Goal: Transaction & Acquisition: Purchase product/service

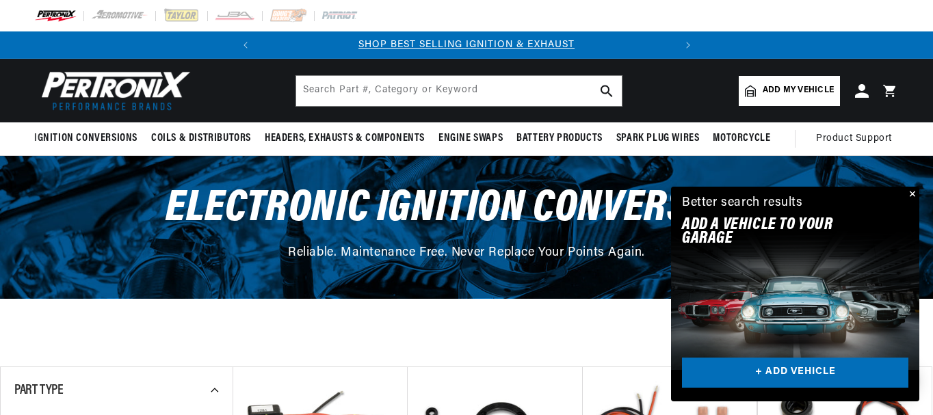
click at [914, 194] on button "Close" at bounding box center [911, 195] width 16 height 16
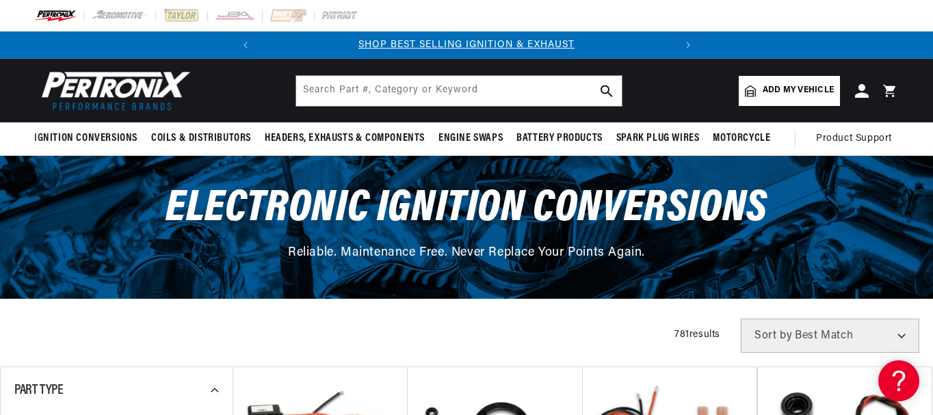
click at [697, 89] on header "Ignition Conversions Back Ignition Conversions Shop by Feature" at bounding box center [466, 91] width 933 height 64
click at [415, 94] on input "text" at bounding box center [459, 91] width 326 height 30
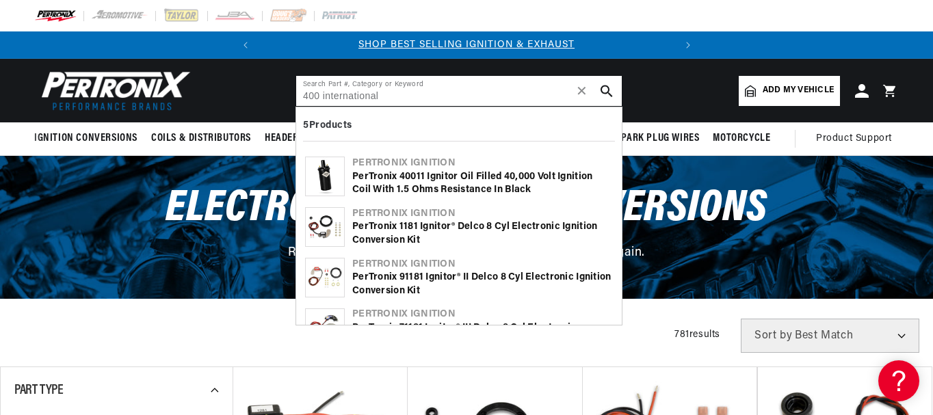
type input "400 international"
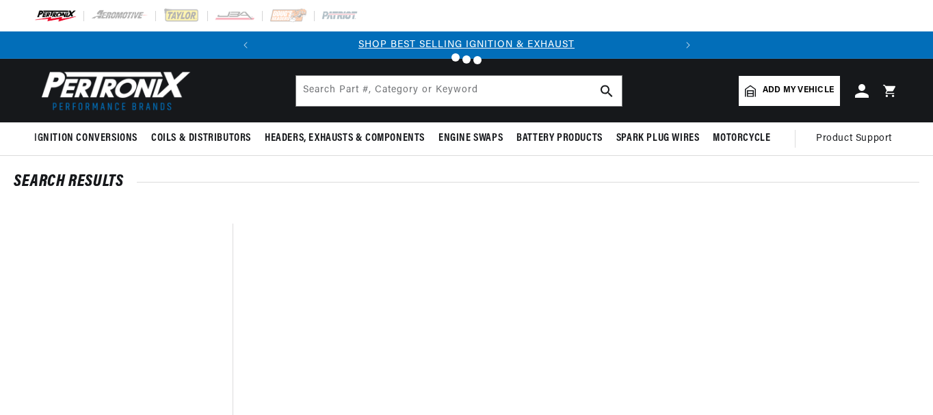
type input "400 international"
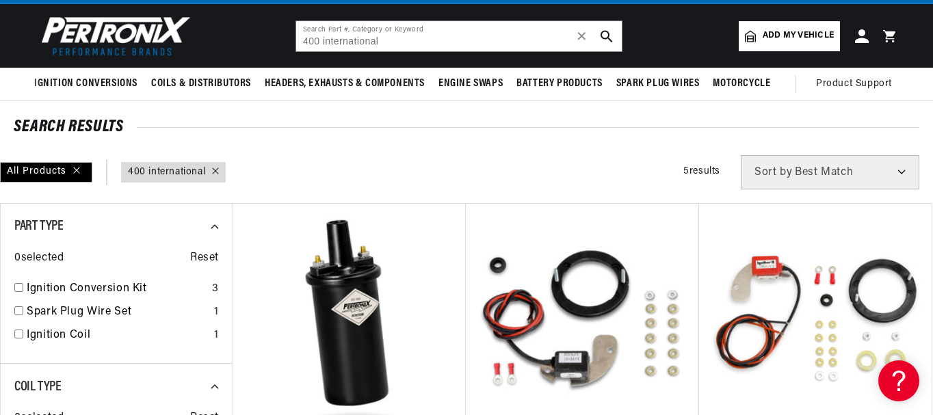
click at [811, 36] on span "Add my vehicle" at bounding box center [798, 35] width 71 height 13
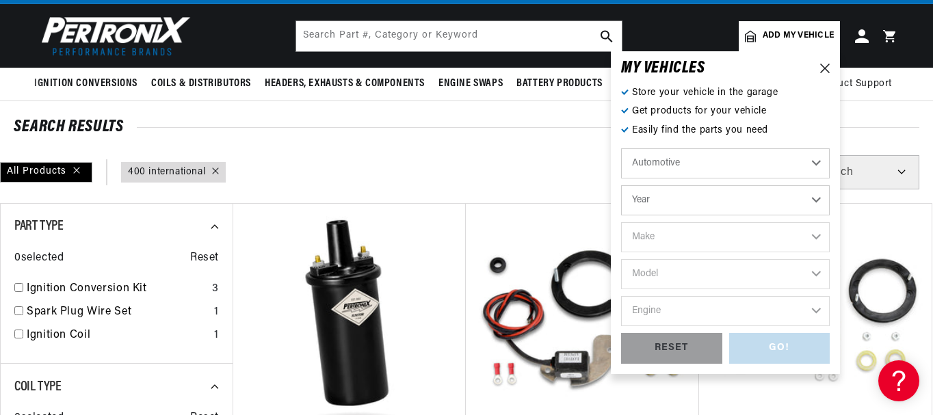
click at [807, 170] on select "Automotive Agricultural Industrial Marine Motorcycle" at bounding box center [725, 163] width 209 height 30
click at [621, 148] on select "Automotive Agricultural Industrial Marine Motorcycle" at bounding box center [725, 163] width 209 height 30
select select "Agricultural"
click at [814, 201] on select "Year 1970 1965 1964 1960 1959 1958 1957 1939 1938 1937" at bounding box center [725, 200] width 209 height 30
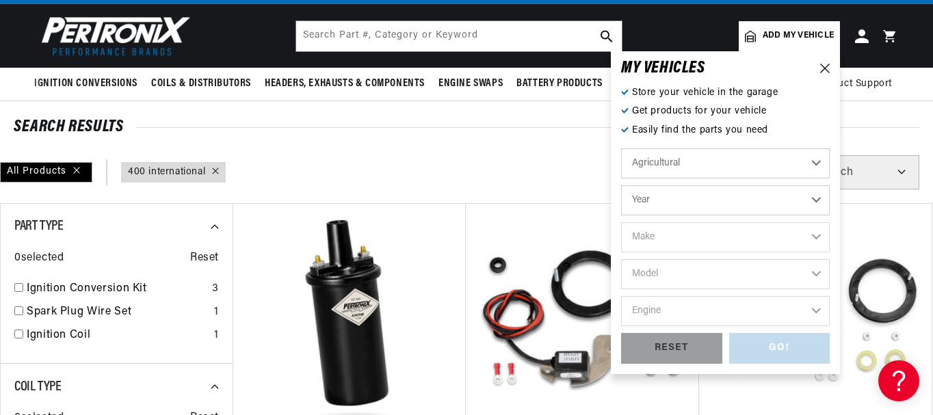
select select "1957"
click at [621, 185] on select "Year 1970 1965 1964 1960 1959 1958 1957 1939 1938 1937" at bounding box center [725, 200] width 209 height 30
click at [814, 234] on select "Make John Bean" at bounding box center [725, 237] width 209 height 30
click at [816, 204] on select "1970 1965 1964 1960 1959 1958 1957 1939 1938 1937" at bounding box center [725, 200] width 209 height 30
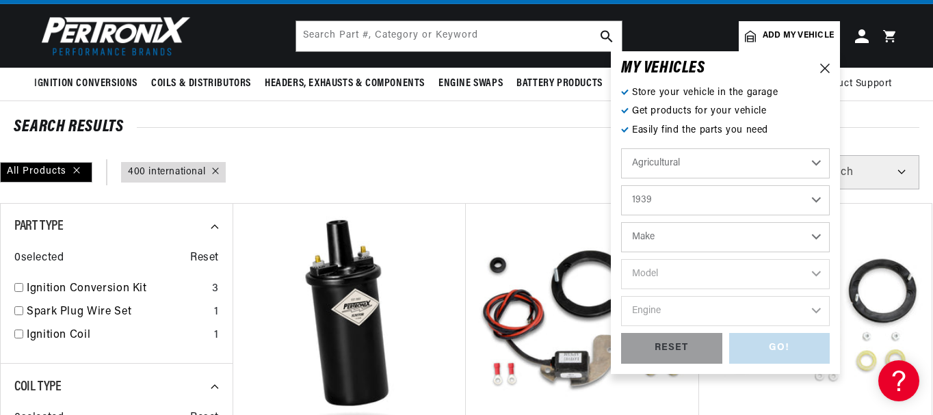
click at [621, 185] on select "1970 1965 1964 1960 1959 1958 1957 1939 1938 1937" at bounding box center [725, 200] width 209 height 30
select select "1939"
click at [821, 234] on select "Make Ford" at bounding box center [725, 237] width 209 height 30
click at [725, 231] on select "Make Ford" at bounding box center [725, 237] width 209 height 30
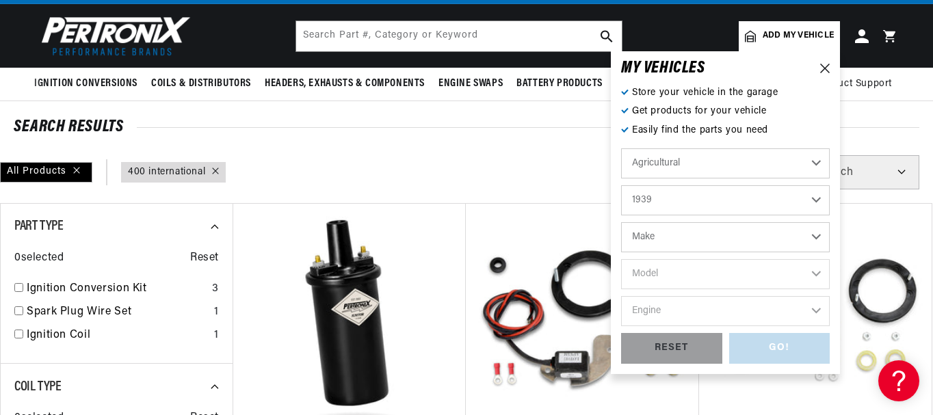
click at [816, 233] on select "Make Ford" at bounding box center [725, 237] width 209 height 30
select select "Ford"
click at [621, 222] on select "Make Ford" at bounding box center [725, 237] width 209 height 30
select select "Ford"
click at [814, 281] on select "Model 2N 9N" at bounding box center [725, 274] width 209 height 30
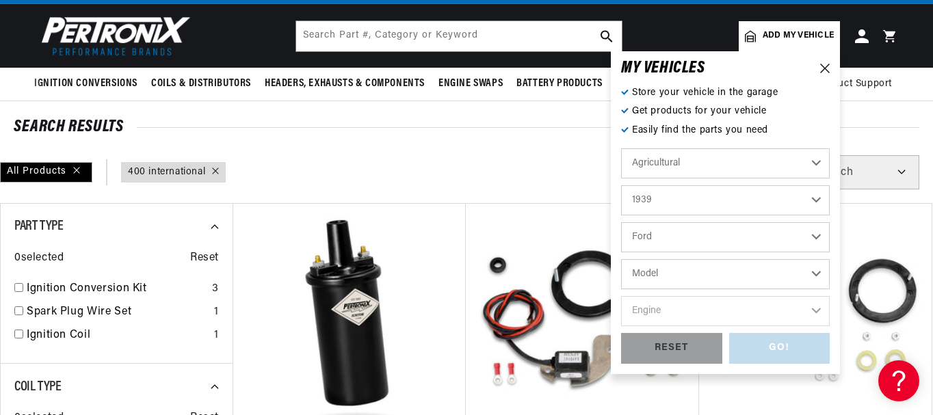
click at [820, 235] on select "Ford" at bounding box center [725, 237] width 209 height 30
